Goal: Obtain resource: Download file/media

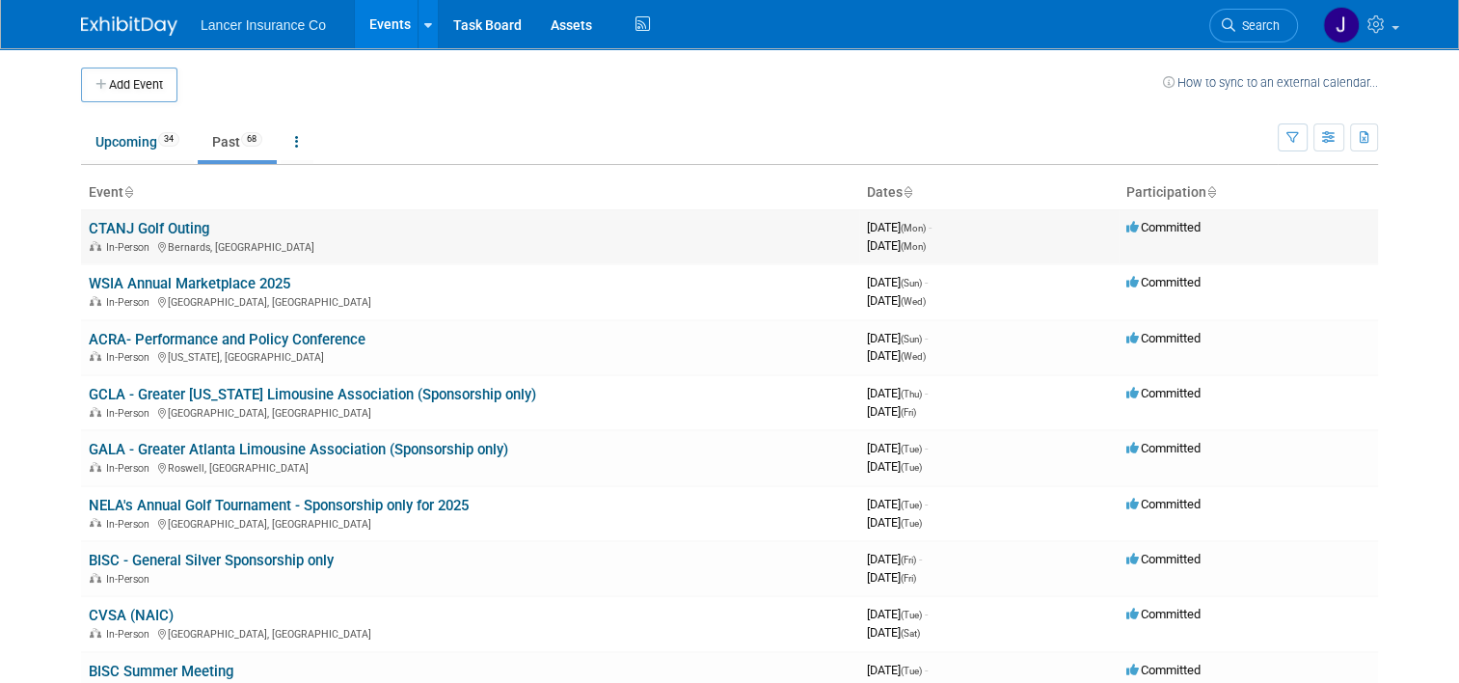
click at [138, 234] on link "CTANJ Golf Outing" at bounding box center [149, 228] width 121 height 17
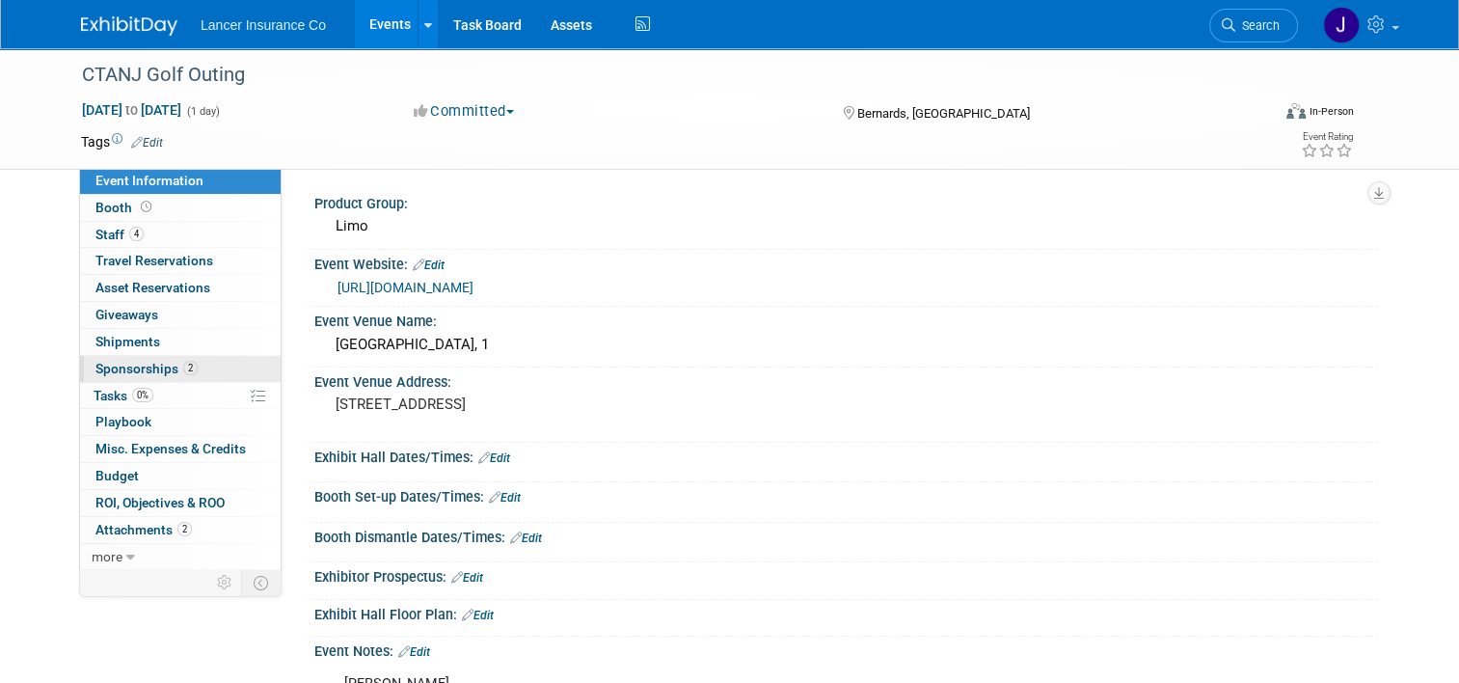
click at [158, 374] on span "Sponsorships 2" at bounding box center [146, 368] width 102 height 15
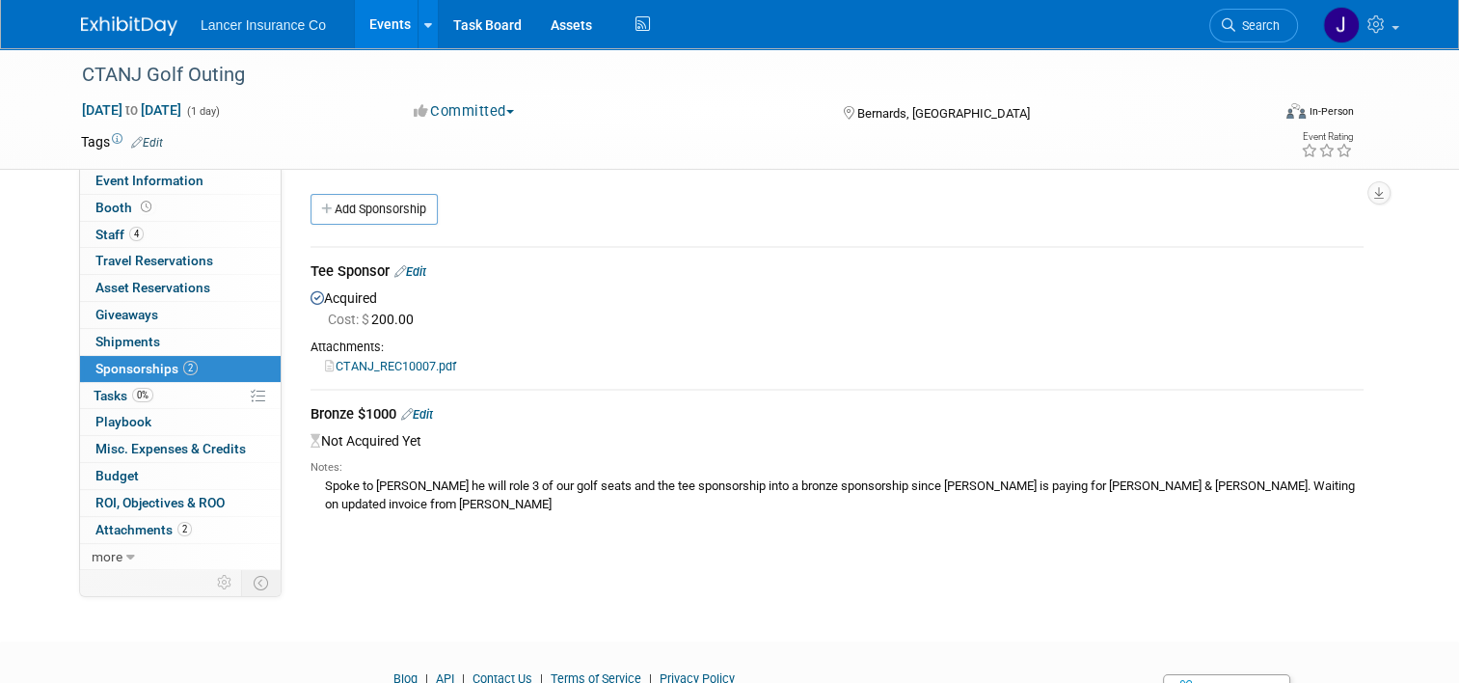
click at [413, 362] on link "CTANJ_REC10007.pdf" at bounding box center [390, 366] width 131 height 14
drag, startPoint x: 73, startPoint y: 73, endPoint x: 228, endPoint y: 77, distance: 154.4
click at [228, 77] on div "CTANJ Golf Outing" at bounding box center [660, 75] width 1171 height 35
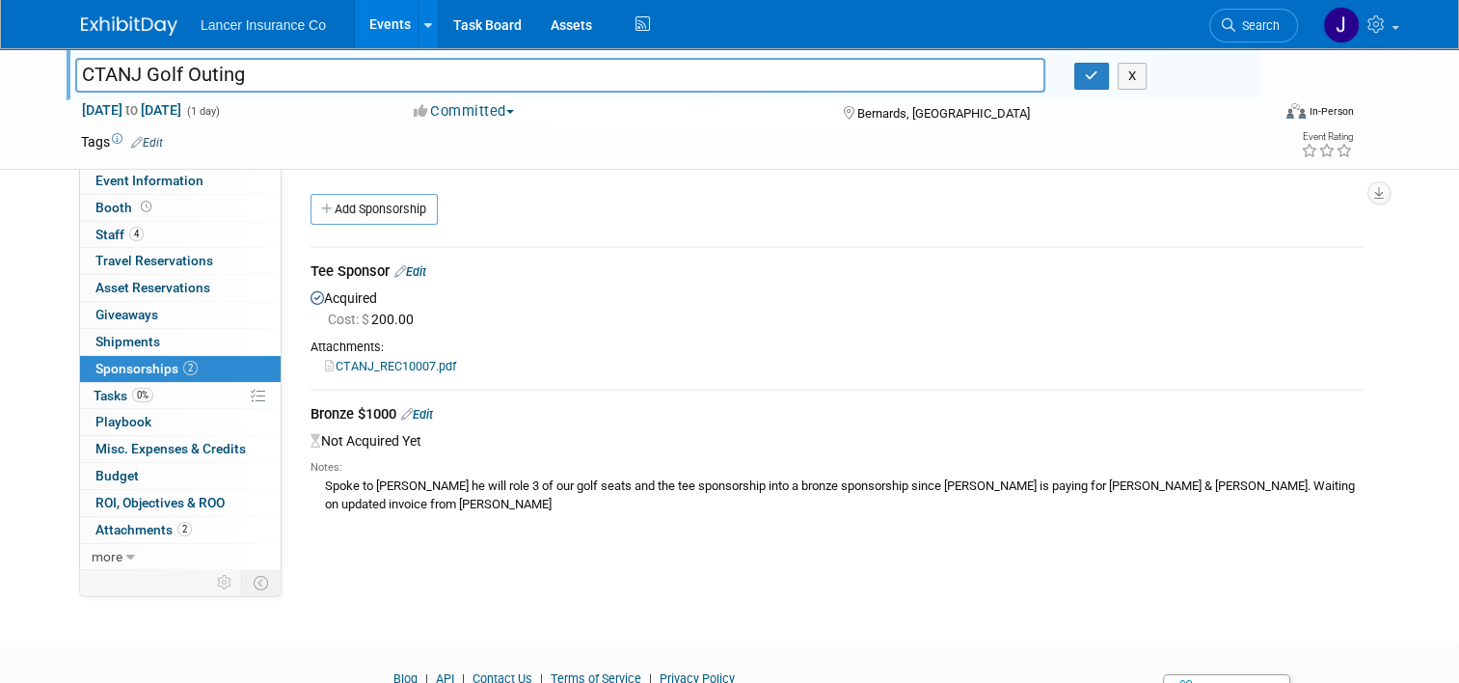
drag, startPoint x: 235, startPoint y: 71, endPoint x: 30, endPoint y: 73, distance: 205.5
click at [30, 73] on div "CTANJ Golf Outing CTANJ Golf Outing X [DATE] to [DATE] (1 day) [DATE] to [DATE]…" at bounding box center [729, 109] width 1459 height 122
click at [1099, 71] on icon "button" at bounding box center [1092, 75] width 14 height 13
